Goal: Check status

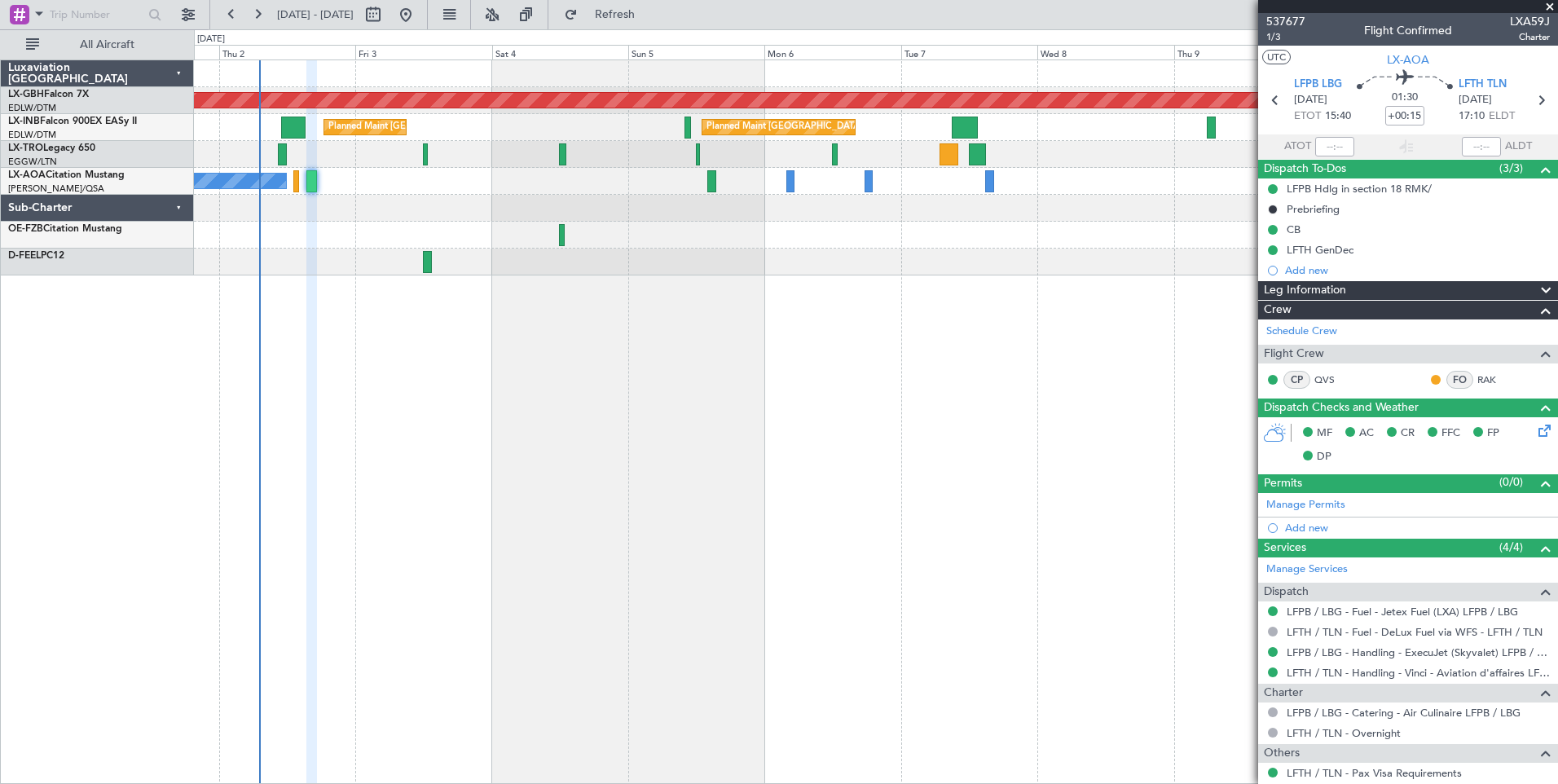
click at [737, 392] on div "Planned Maint Nurnberg Planned Maint [GEOGRAPHIC_DATA] ([GEOGRAPHIC_DATA]) Plan…" at bounding box center [876, 421] width 1364 height 724
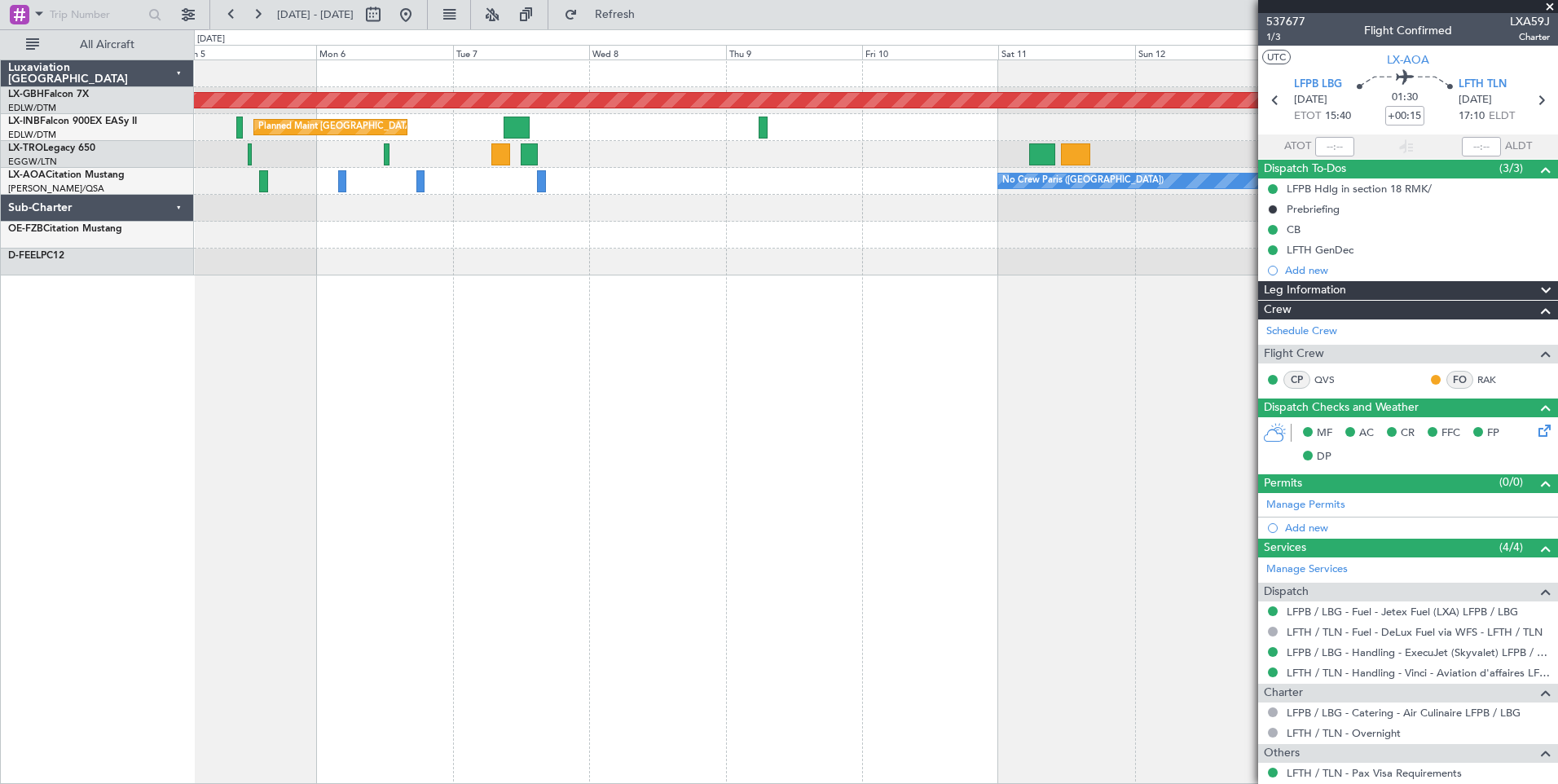
click at [587, 283] on div "Planned Maint Nurnberg Planned Maint [GEOGRAPHIC_DATA] ([GEOGRAPHIC_DATA]) Plan…" at bounding box center [876, 421] width 1364 height 724
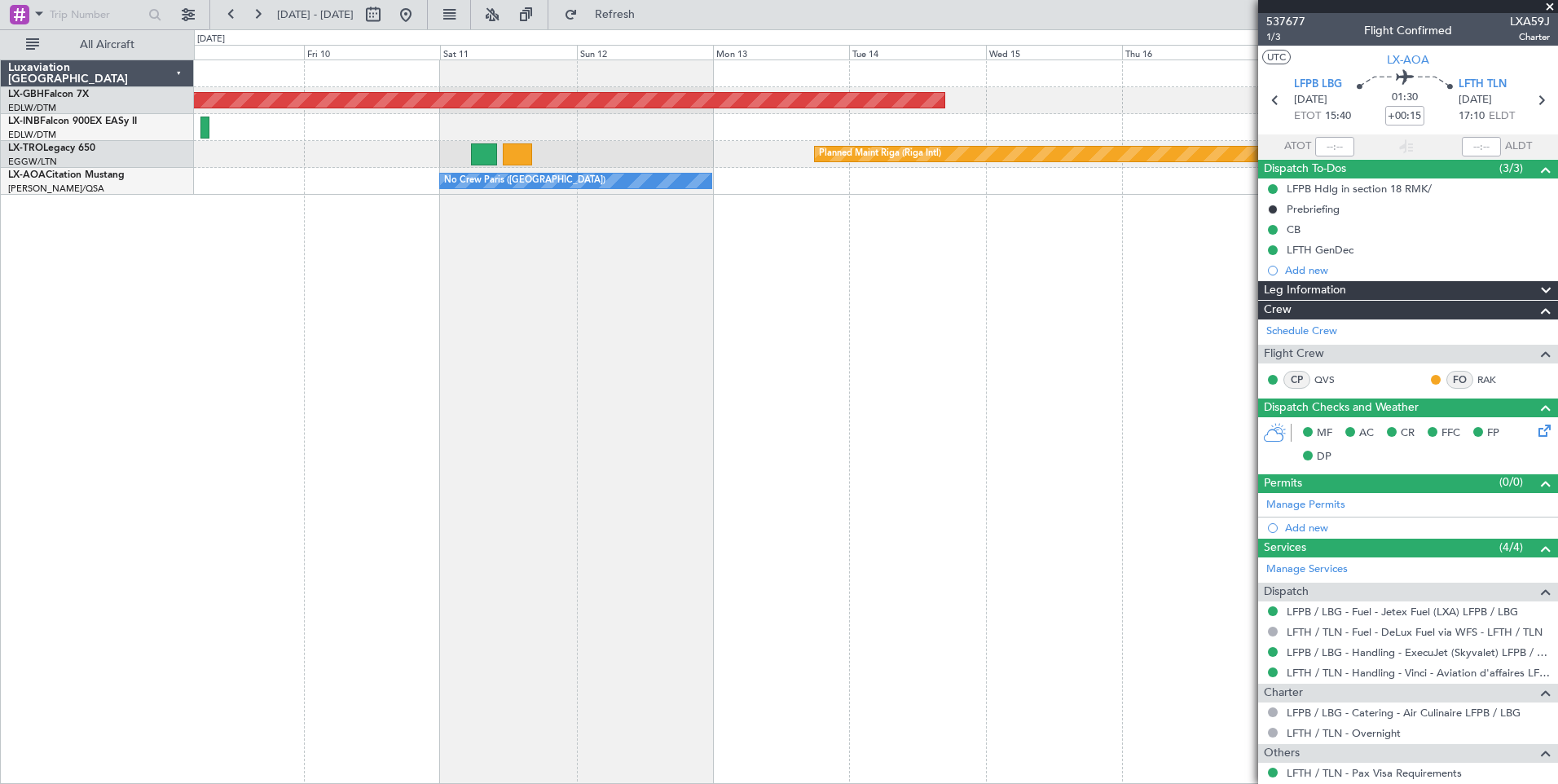
click at [528, 280] on div "Planned Maint Nurnberg Planned Maint [GEOGRAPHIC_DATA] (Riga Intl) No Crew [GEO…" at bounding box center [876, 421] width 1364 height 724
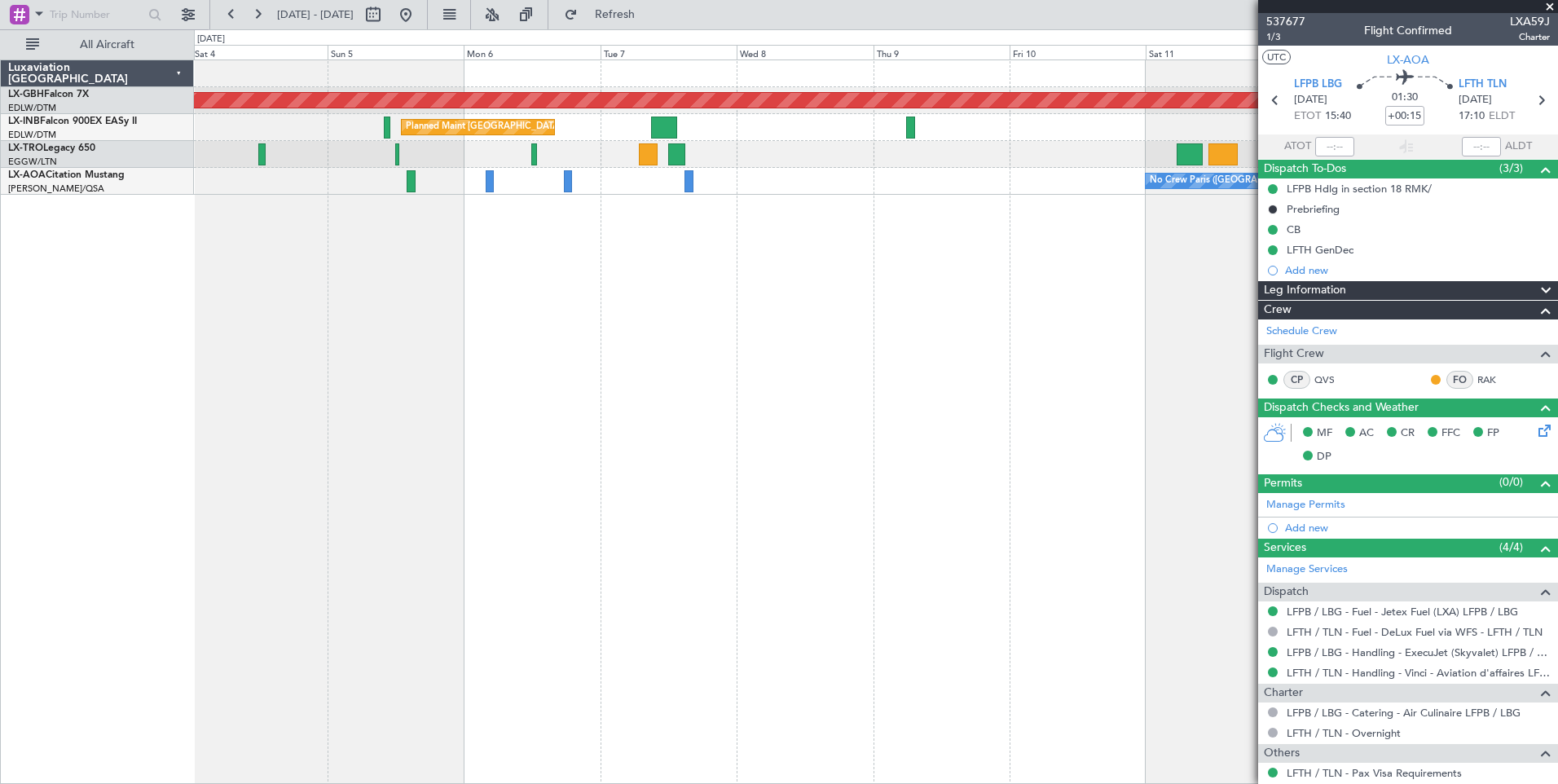
click at [1125, 353] on div "Planned Maint Nurnberg Planned Maint [GEOGRAPHIC_DATA] ([GEOGRAPHIC_DATA]) Plan…" at bounding box center [876, 421] width 1364 height 724
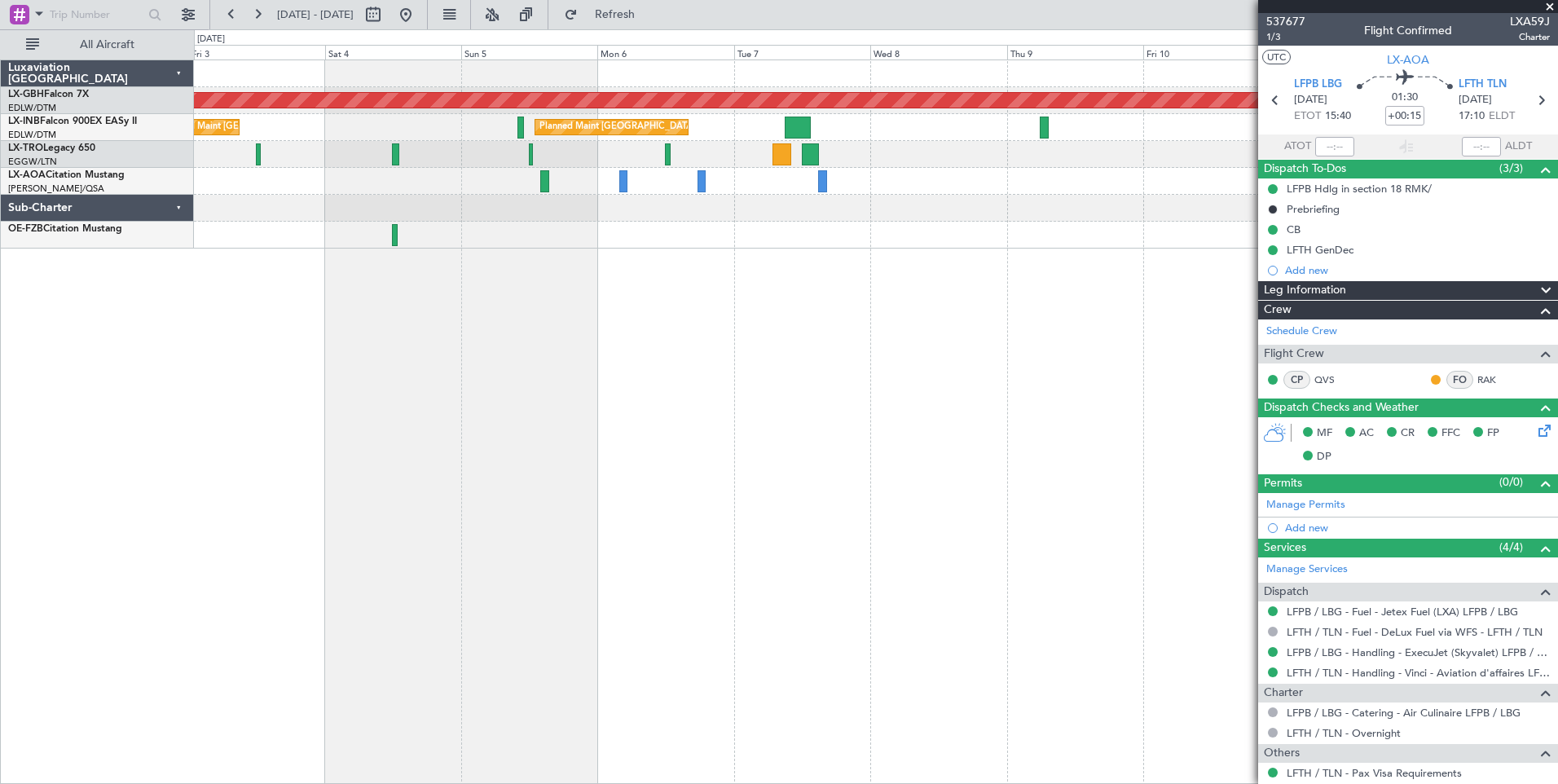
click at [812, 412] on div "Planned Maint Nurnberg Planned Maint [GEOGRAPHIC_DATA] ([GEOGRAPHIC_DATA]) Plan…" at bounding box center [876, 421] width 1364 height 724
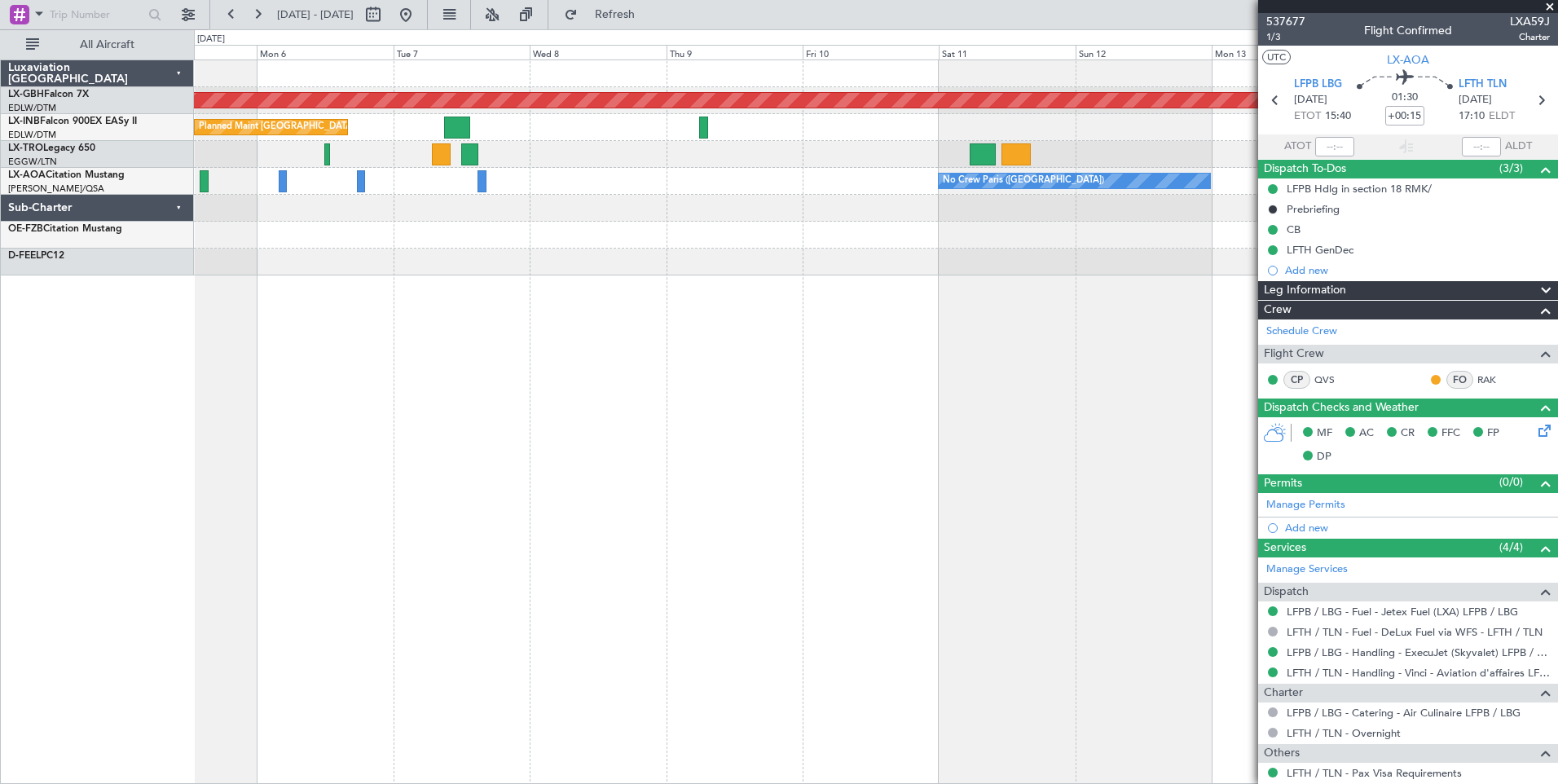
click at [474, 272] on div at bounding box center [875, 261] width 1363 height 27
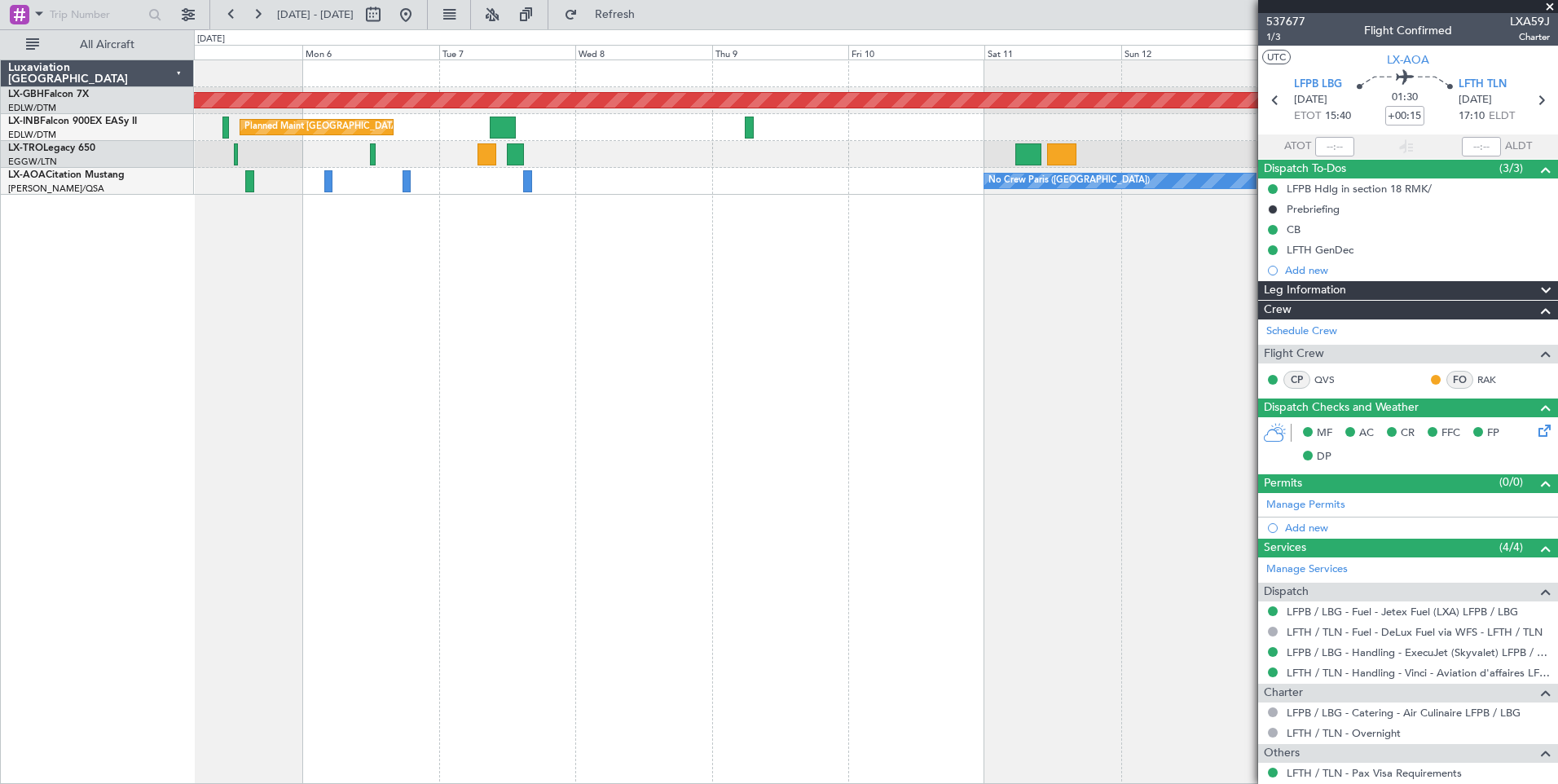
click at [702, 208] on div "Planned Maint Nurnberg Planned Maint [GEOGRAPHIC_DATA] ([GEOGRAPHIC_DATA]) Plan…" at bounding box center [876, 421] width 1364 height 724
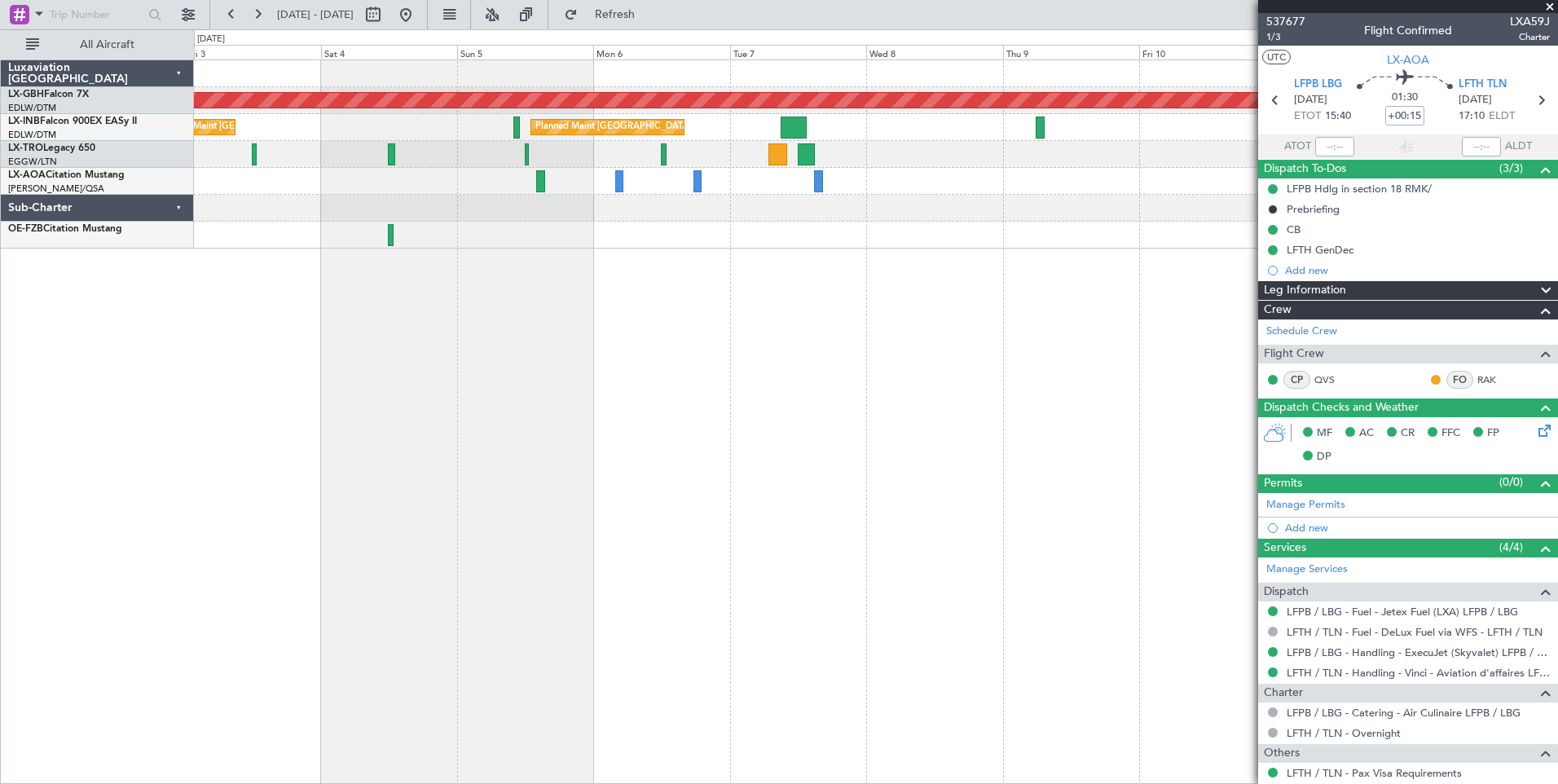
click at [506, 309] on div "Planned Maint Nurnberg Planned Maint [GEOGRAPHIC_DATA] ([GEOGRAPHIC_DATA]) Plan…" at bounding box center [876, 421] width 1364 height 724
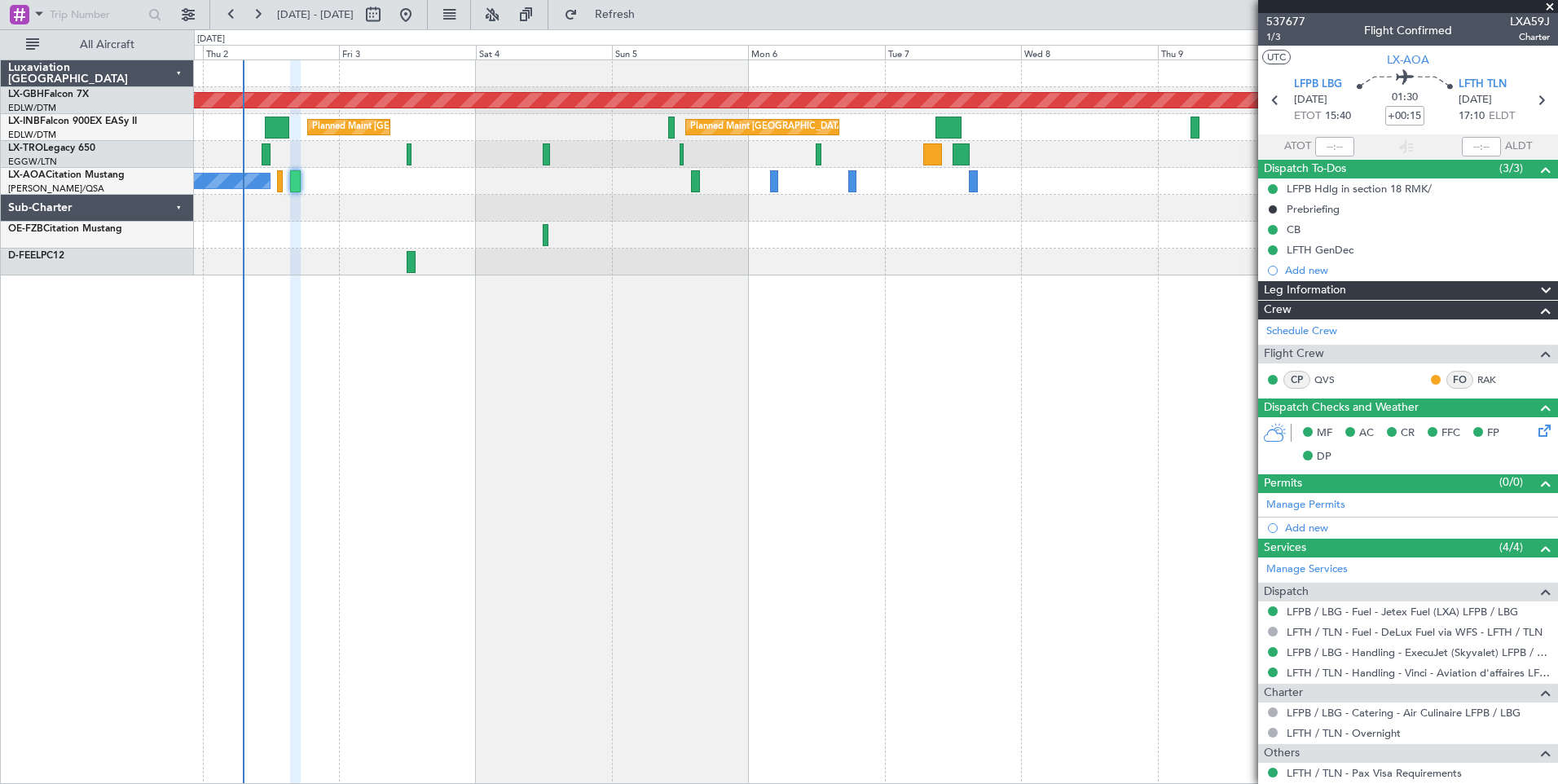
click at [876, 435] on div "Planned Maint Nurnberg Planned Maint [GEOGRAPHIC_DATA] ([GEOGRAPHIC_DATA]) Plan…" at bounding box center [876, 421] width 1364 height 724
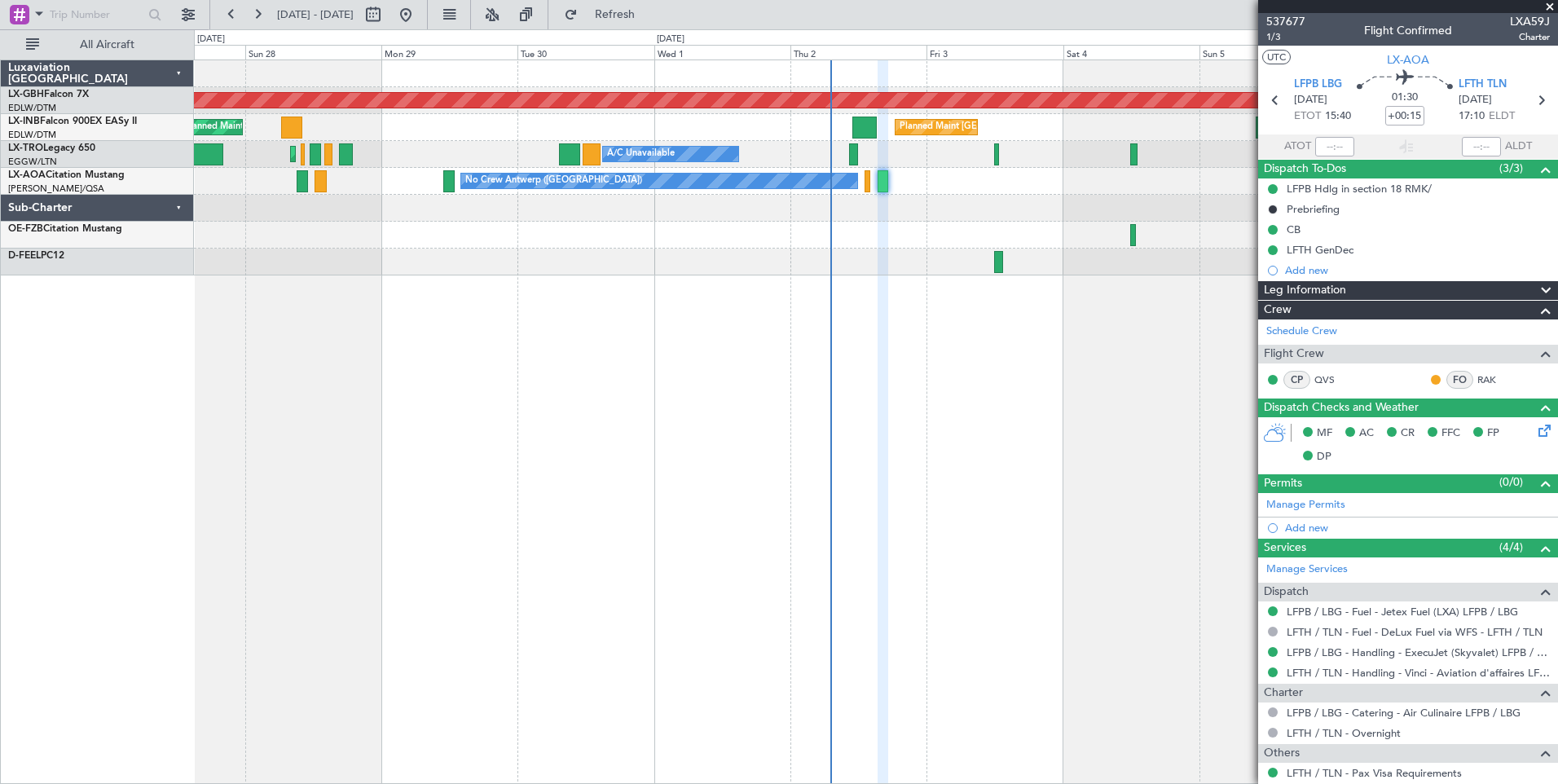
click at [1283, 246] on fb-app "[DATE] - [DATE] Refresh Quick Links All Aircraft Planned Maint Nurnberg Planned…" at bounding box center [779, 398] width 1558 height 772
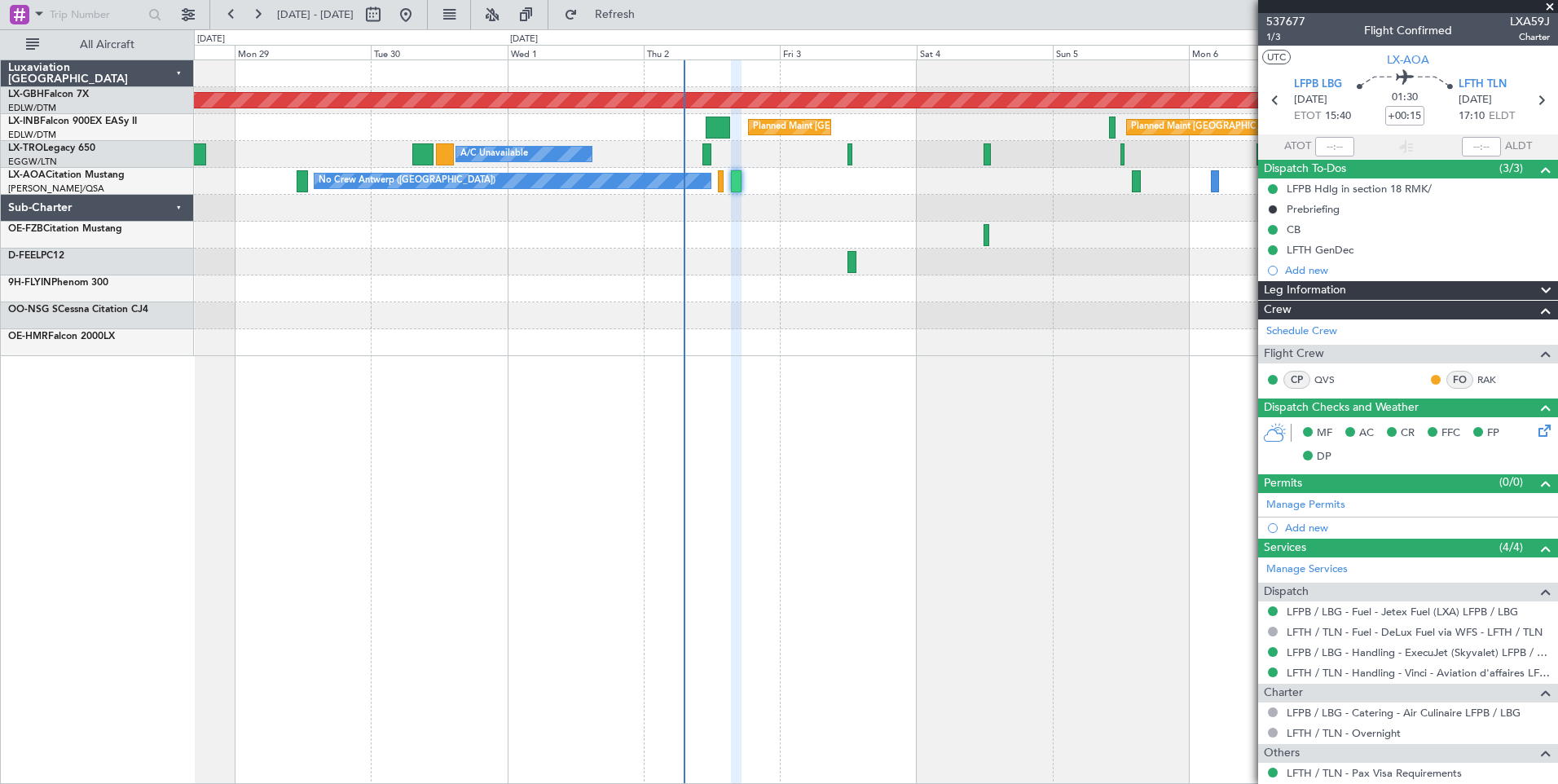
click at [751, 386] on div "Planned Maint Nurnberg Planned Maint [GEOGRAPHIC_DATA] ([GEOGRAPHIC_DATA]) Plan…" at bounding box center [876, 421] width 1364 height 724
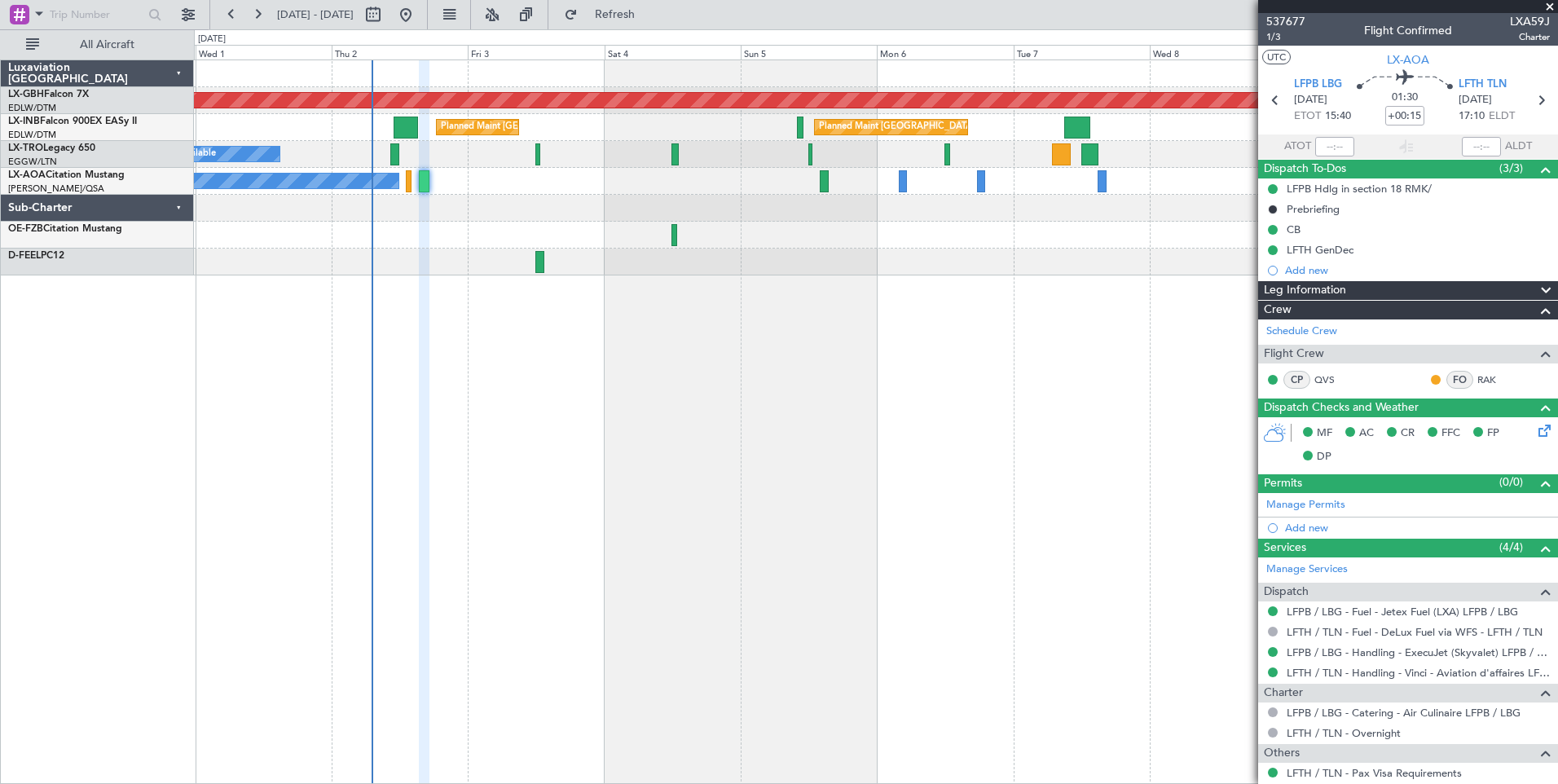
click at [718, 383] on div "Planned Maint Nurnberg Planned Maint [GEOGRAPHIC_DATA] ([GEOGRAPHIC_DATA]) Plan…" at bounding box center [876, 421] width 1364 height 724
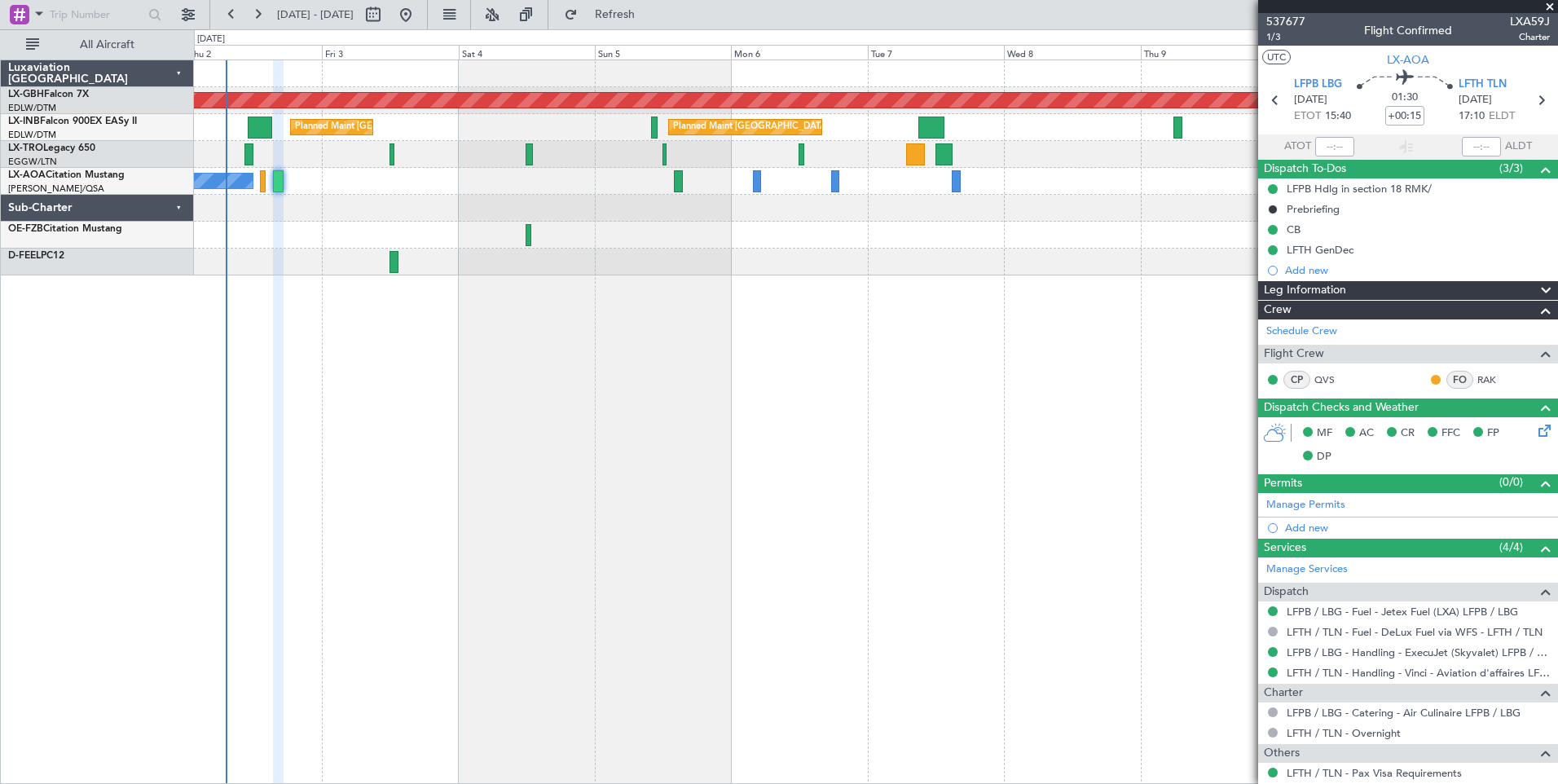
click at [831, 394] on div "Planned Maint Nurnberg Planned Maint [GEOGRAPHIC_DATA] ([GEOGRAPHIC_DATA]) Plan…" at bounding box center [876, 421] width 1364 height 724
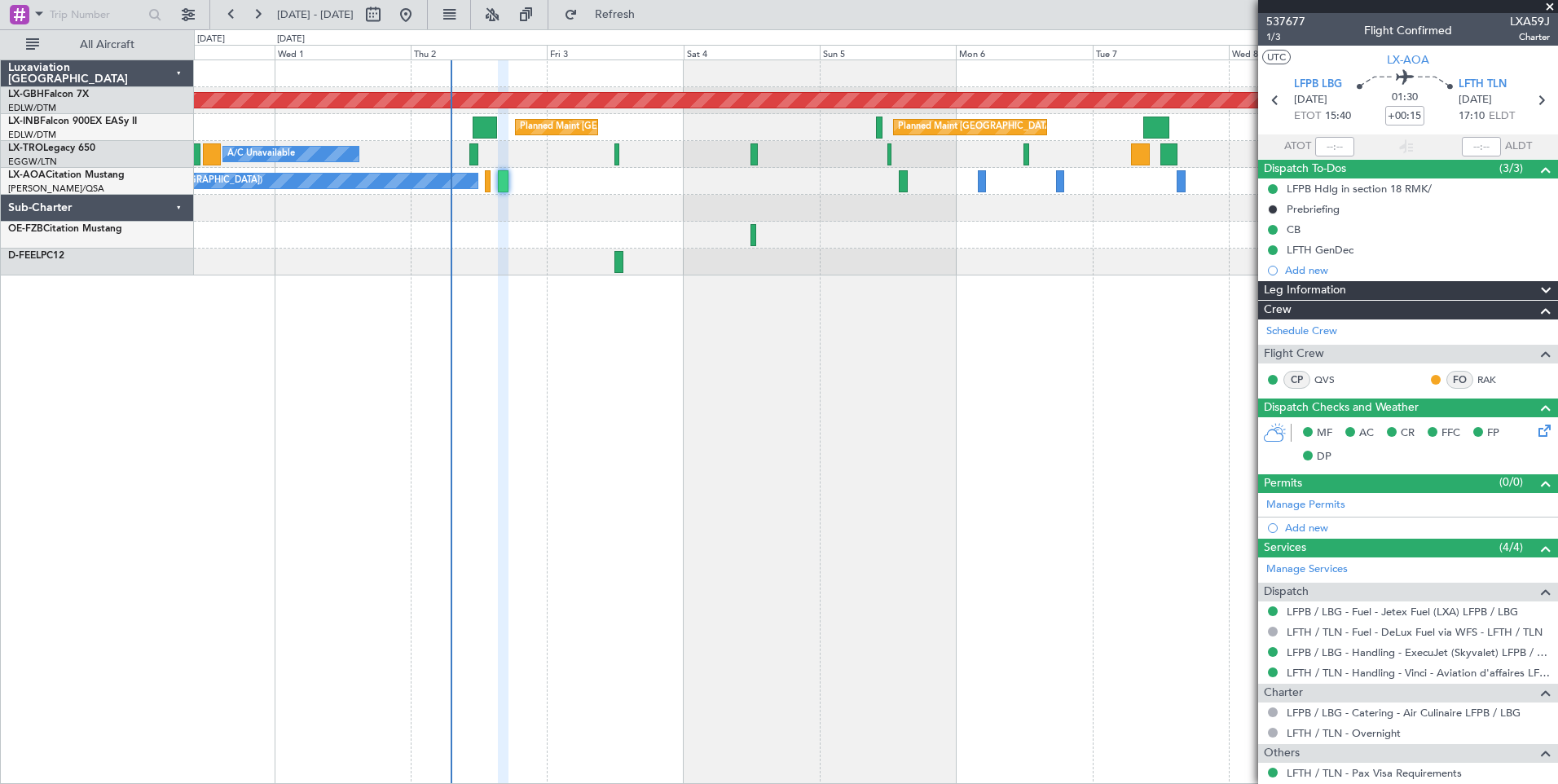
click at [1108, 302] on div "Planned Maint Nurnberg Planned Maint [GEOGRAPHIC_DATA] ([GEOGRAPHIC_DATA]) Plan…" at bounding box center [876, 421] width 1364 height 724
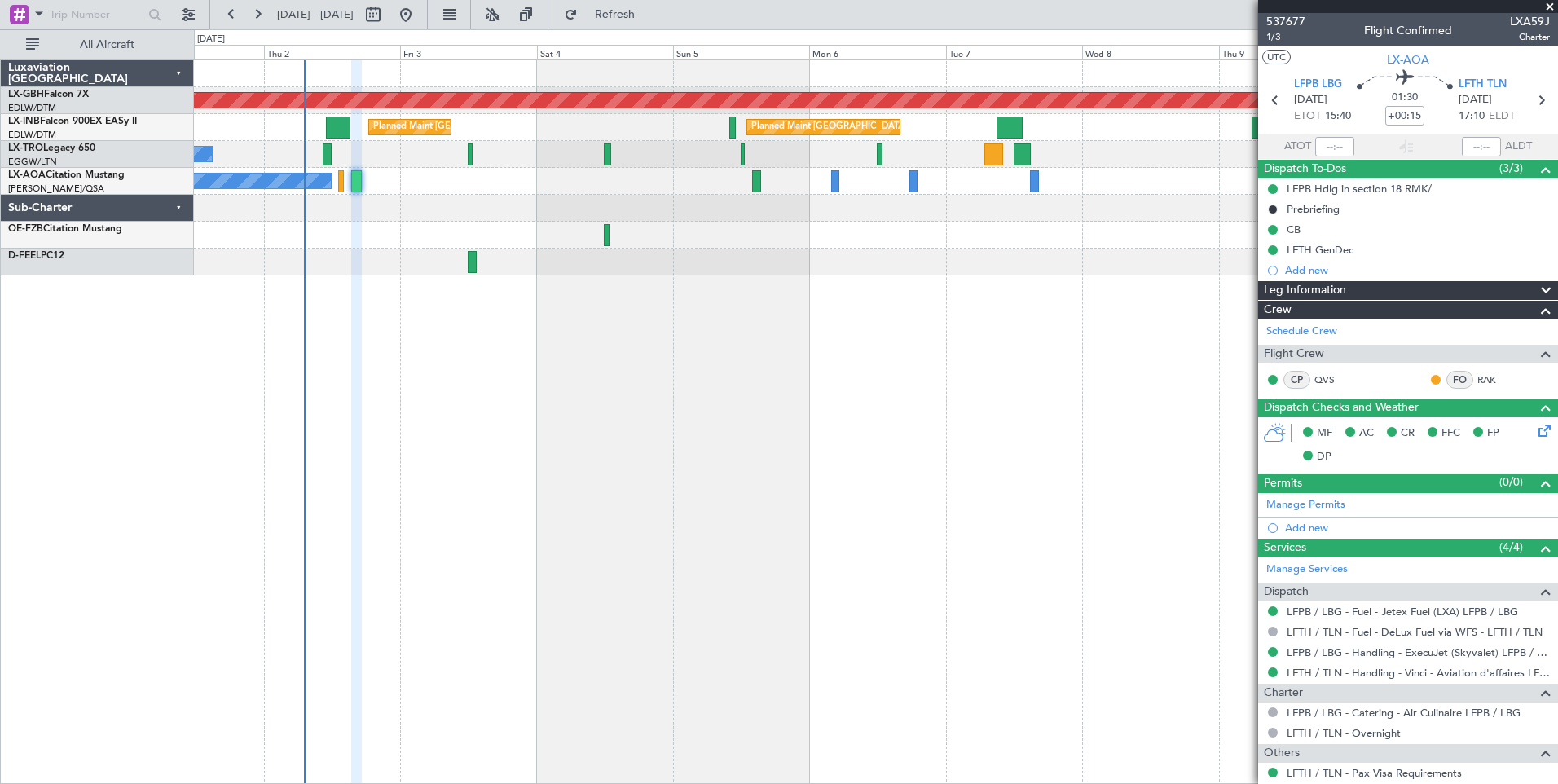
click at [772, 352] on div "Planned Maint Nurnberg Planned Maint [GEOGRAPHIC_DATA] ([GEOGRAPHIC_DATA]) Plan…" at bounding box center [876, 421] width 1364 height 724
